Goal: Task Accomplishment & Management: Manage account settings

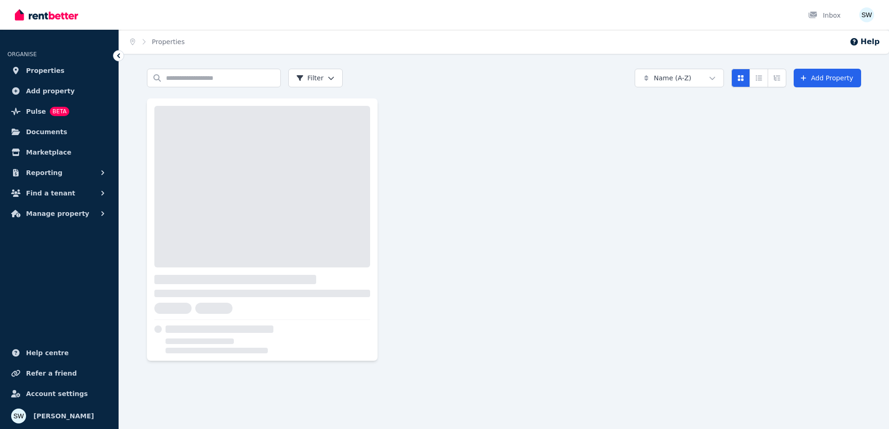
click at [99, 195] on icon "button" at bounding box center [102, 193] width 9 height 9
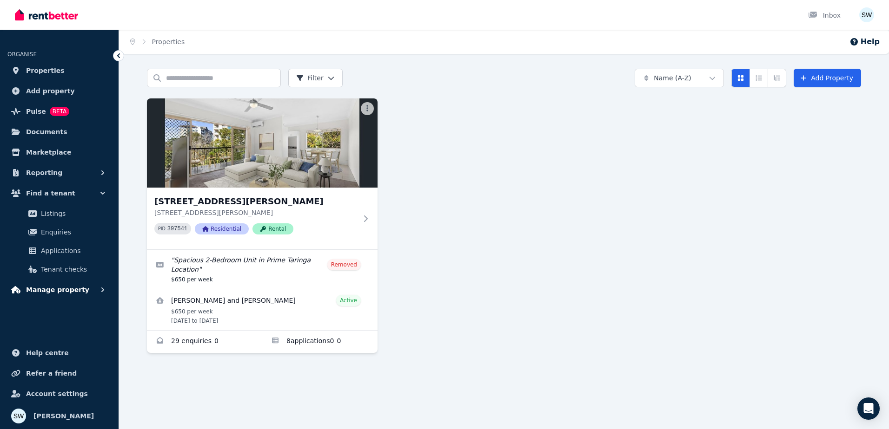
click at [93, 287] on button "Manage property" at bounding box center [59, 290] width 104 height 19
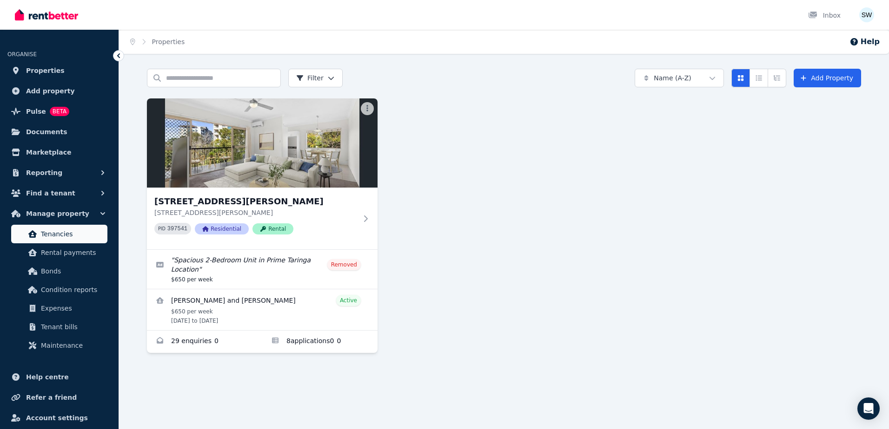
click at [79, 239] on span "Tenancies" at bounding box center [72, 234] width 63 height 11
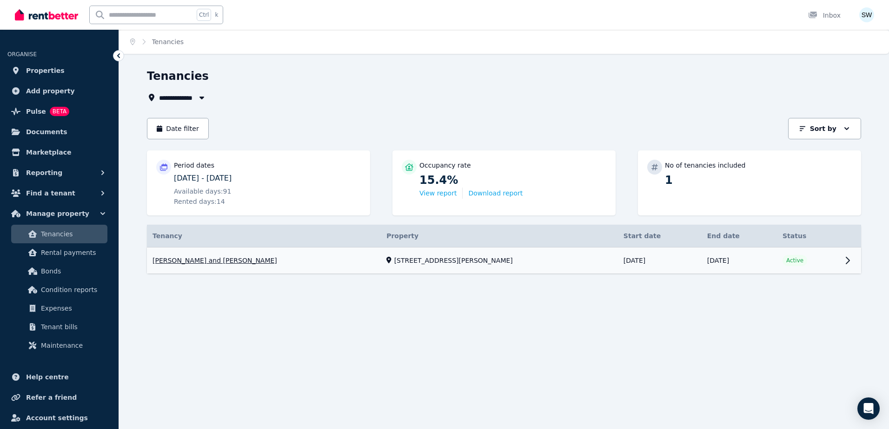
click at [313, 263] on link "View property details" at bounding box center [504, 261] width 714 height 26
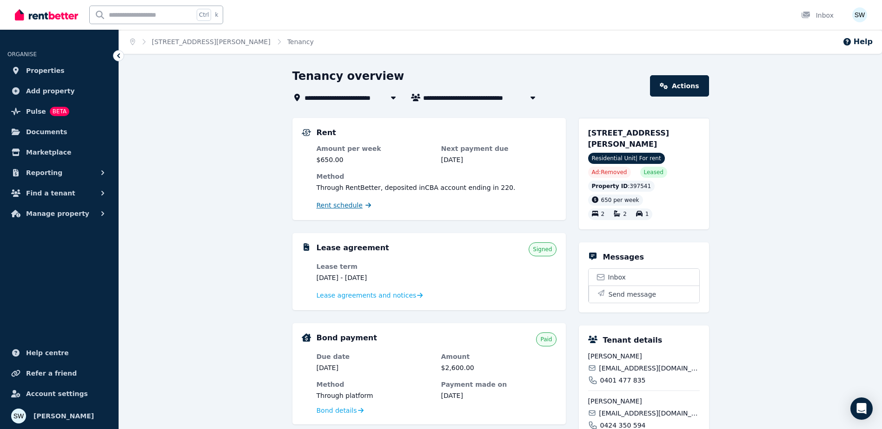
click at [339, 205] on span "Rent schedule" at bounding box center [339, 205] width 46 height 9
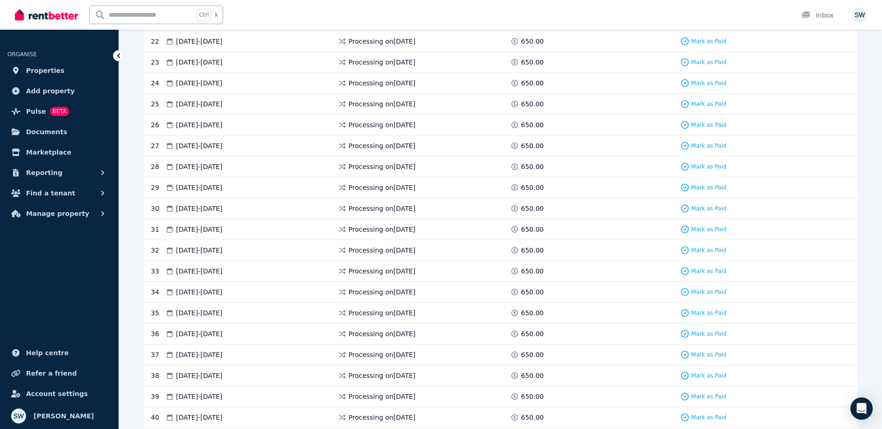
scroll to position [672, 0]
